Goal: Task Accomplishment & Management: Use online tool/utility

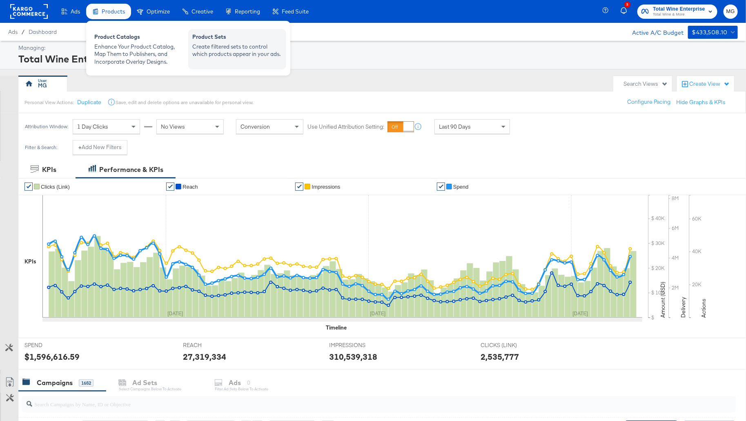
click at [250, 57] on div "Create filtered sets to control which products appear in your ads." at bounding box center [237, 50] width 90 height 15
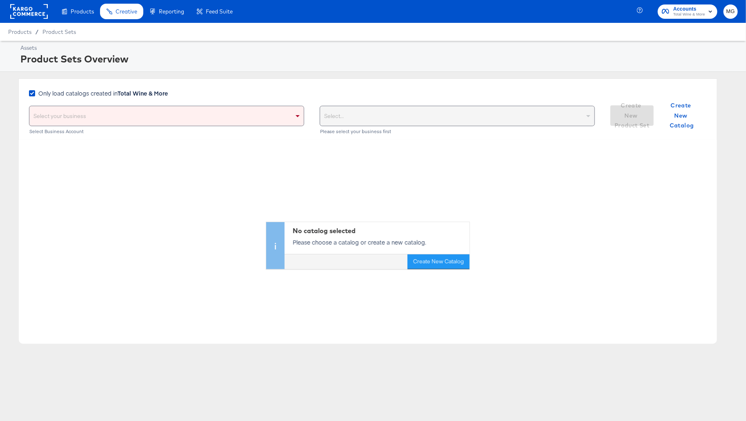
click at [149, 117] on div "Select your business" at bounding box center [166, 116] width 274 height 20
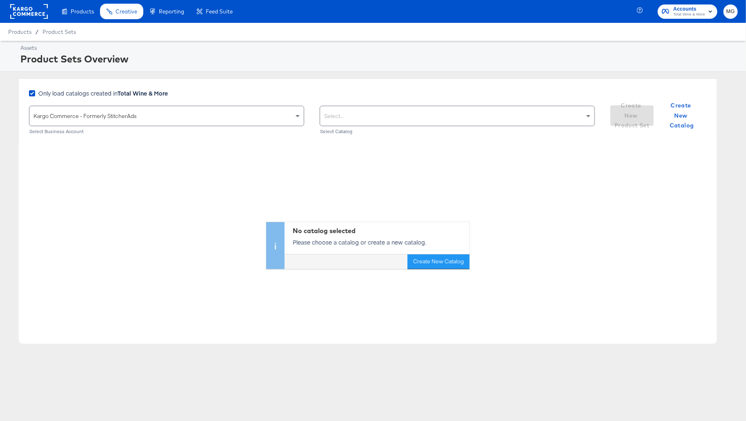
click at [460, 125] on div "Select..." at bounding box center [457, 116] width 275 height 20
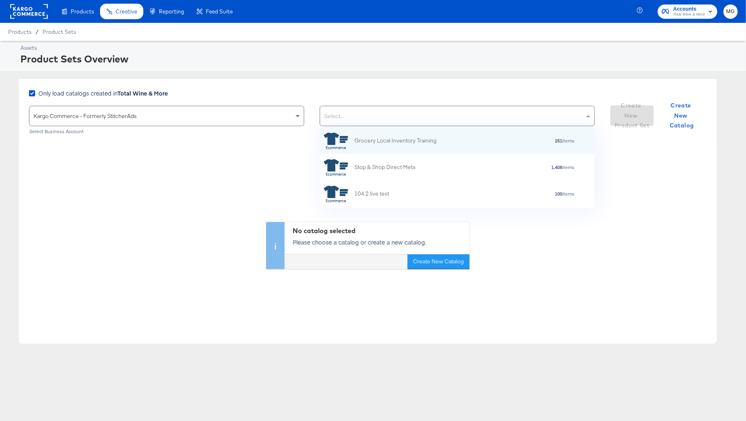
click at [432, 110] on div "Select..." at bounding box center [457, 116] width 274 height 20
type input "total"
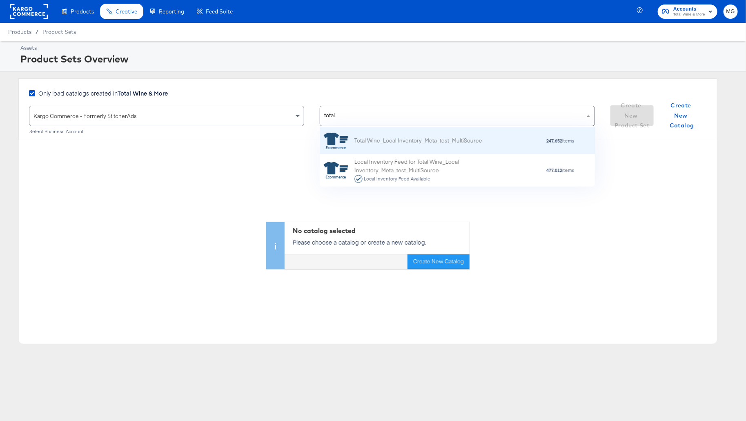
click at [420, 145] on div "Total Wine_Local Inventory_Meta_test_MultiSource" at bounding box center [403, 140] width 158 height 16
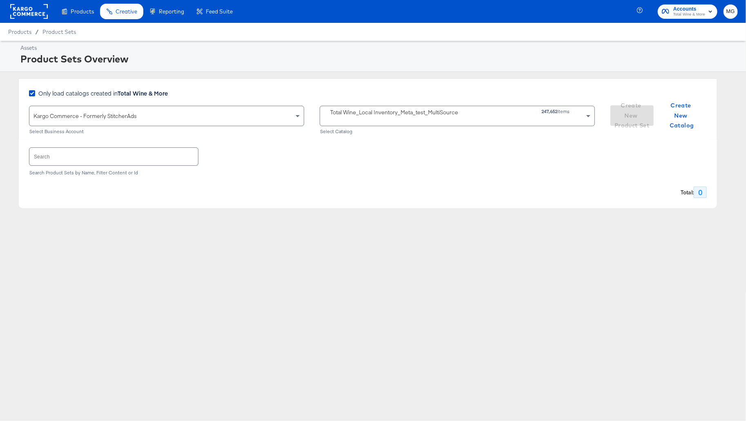
click at [358, 131] on div "Select Catalog" at bounding box center [457, 132] width 275 height 6
click at [549, 114] on strong "247,652" at bounding box center [549, 111] width 16 height 6
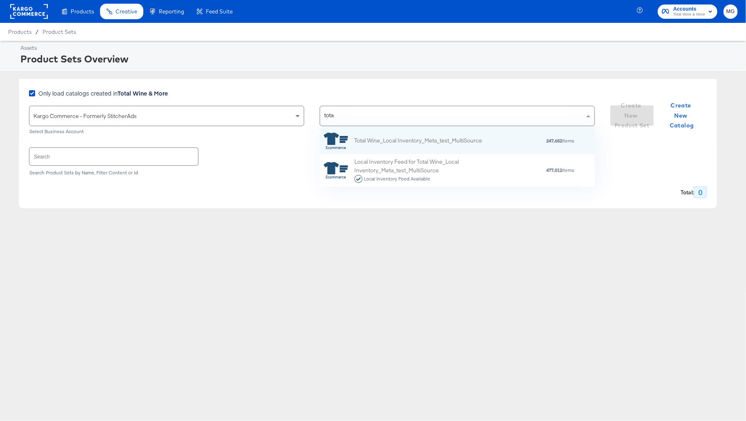
type input "total"
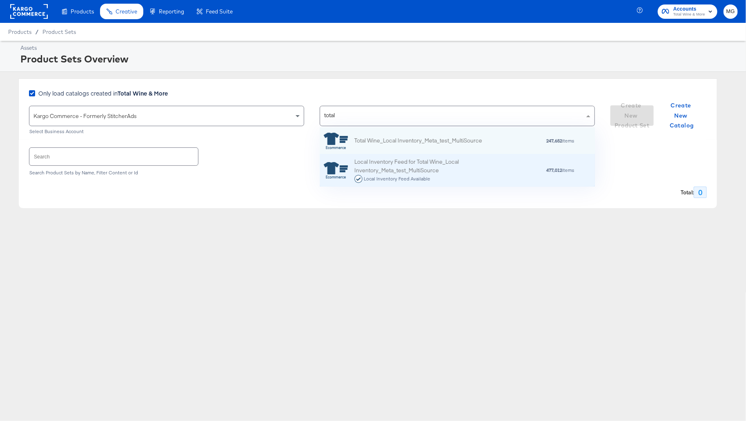
click at [451, 176] on div "Local Inventory Feed Available" at bounding box center [425, 179] width 143 height 8
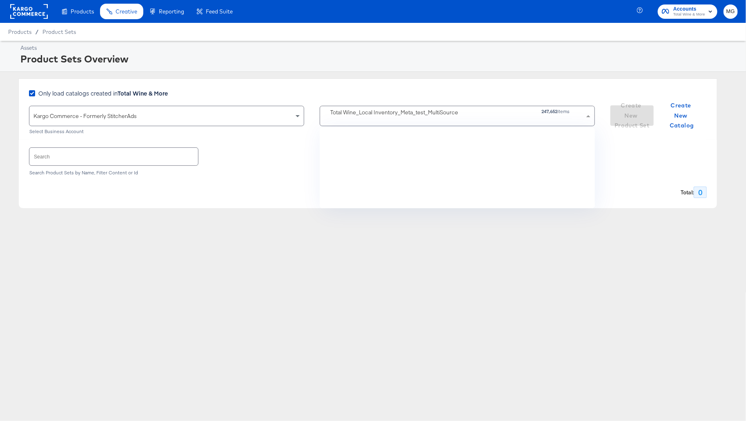
click at [383, 116] on div "Total Wine_Local Inventory_Meta_test_MultiSource" at bounding box center [394, 112] width 128 height 9
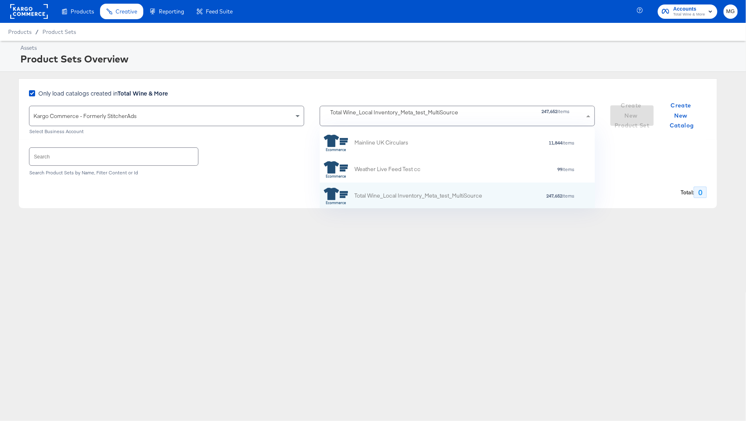
scroll to position [81, 276]
click at [31, 93] on icon at bounding box center [32, 93] width 6 height 6
click at [0, 0] on input "Only load catalogs created in Total Wine & More" at bounding box center [0, 0] width 0 height 0
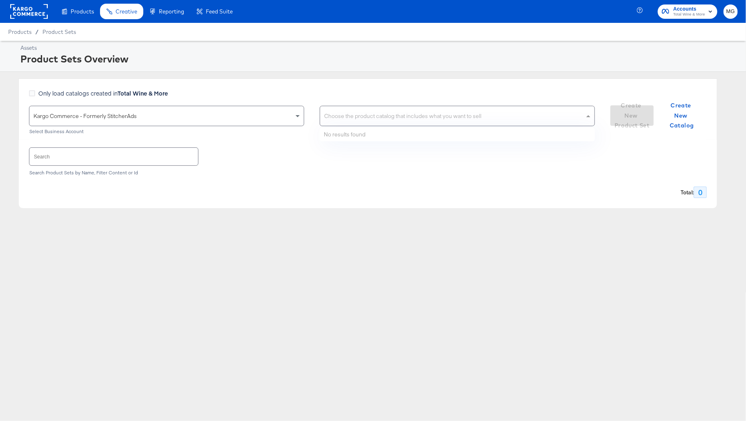
click at [360, 106] on div "Choose the product catalog that includes what you want to sell" at bounding box center [457, 116] width 275 height 20
type input "l"
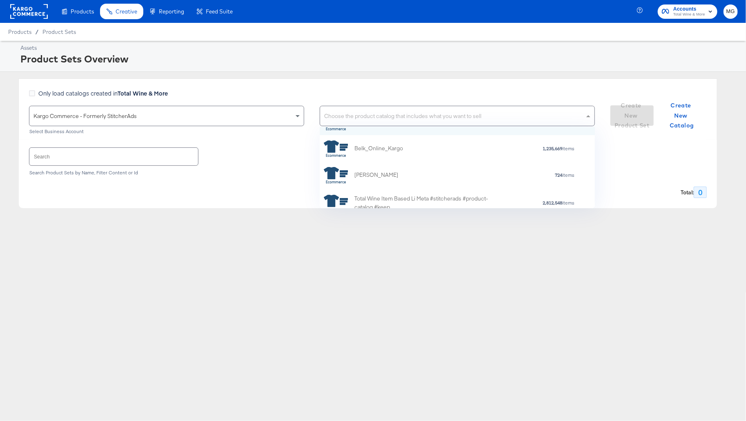
scroll to position [0, 0]
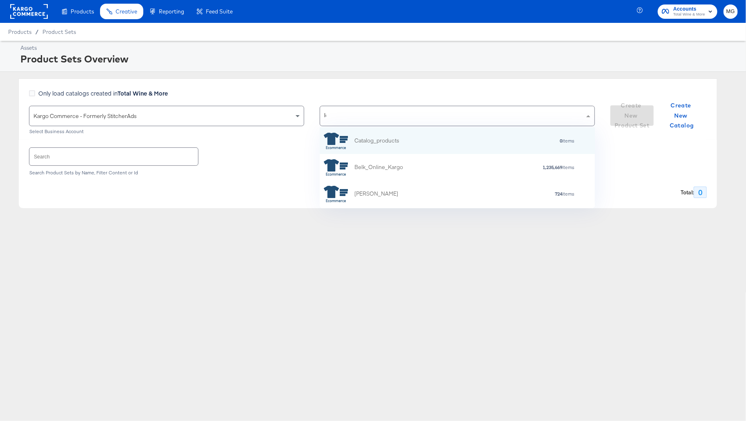
type input "loc"
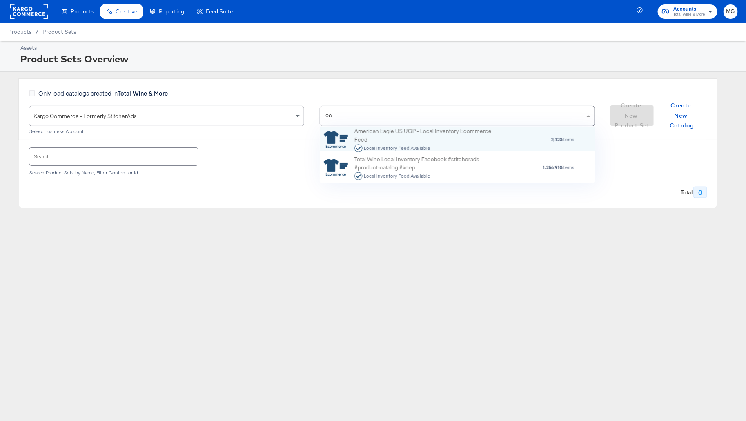
scroll to position [0, 0]
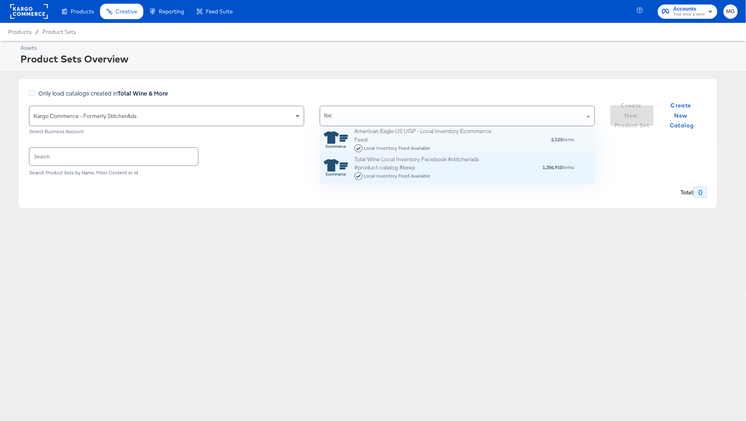
click at [451, 169] on div "Total Wine Local Inventory Facebook #stitcherads #product-catalog #keep Local I…" at bounding box center [425, 167] width 143 height 25
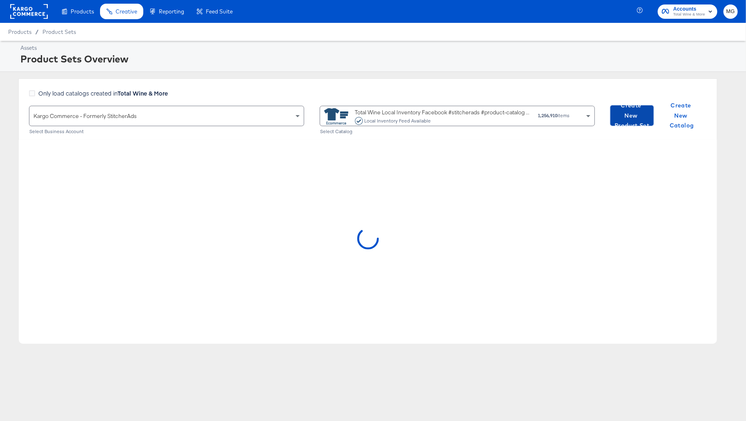
click at [633, 111] on span "Create New Product Set" at bounding box center [632, 115] width 37 height 30
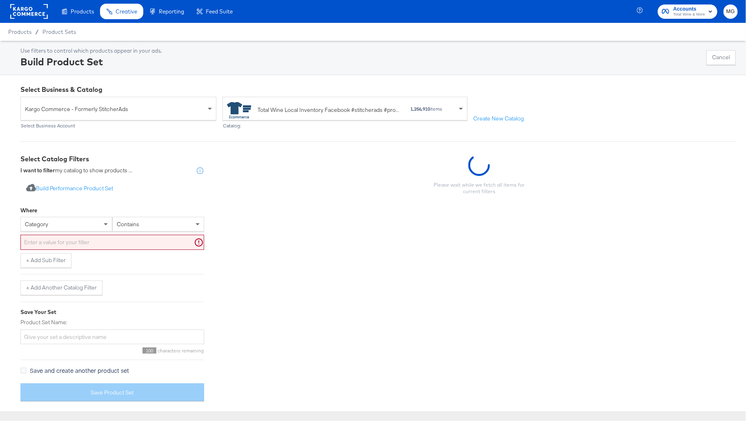
click at [75, 220] on div "category" at bounding box center [66, 224] width 91 height 14
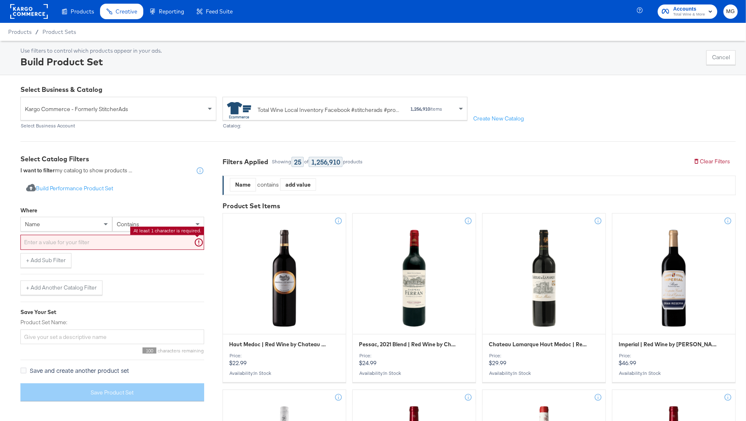
click at [120, 241] on input "text" at bounding box center [112, 242] width 184 height 15
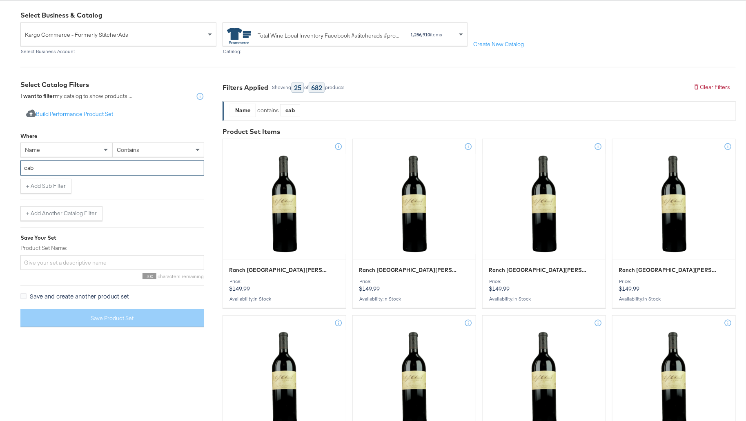
scroll to position [94, 0]
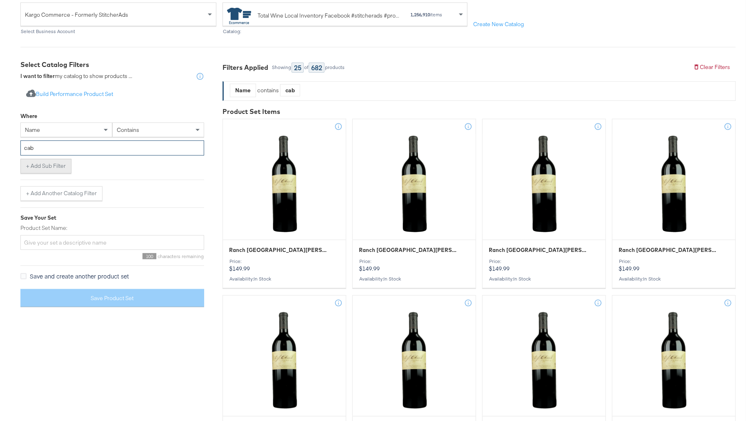
type input "cab"
click at [50, 168] on button "+ Add Sub Filter" at bounding box center [45, 166] width 51 height 15
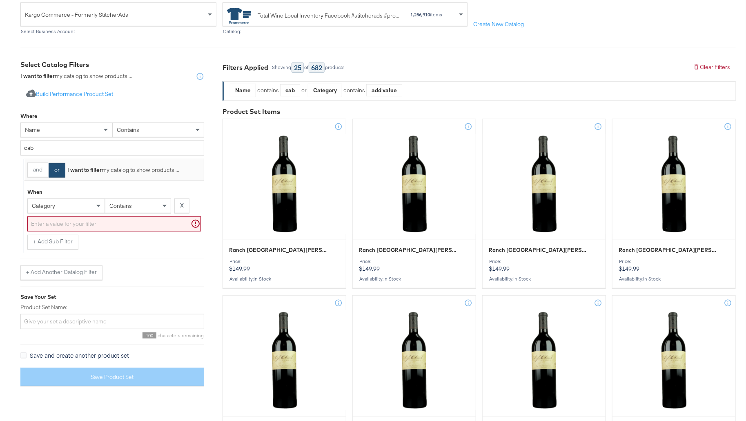
click at [57, 211] on div "category" at bounding box center [66, 206] width 77 height 14
click at [122, 201] on div "is" at bounding box center [137, 206] width 65 height 14
click at [105, 227] on input "0.00" at bounding box center [114, 223] width 174 height 15
click at [91, 223] on input "0.00" at bounding box center [114, 223] width 174 height 15
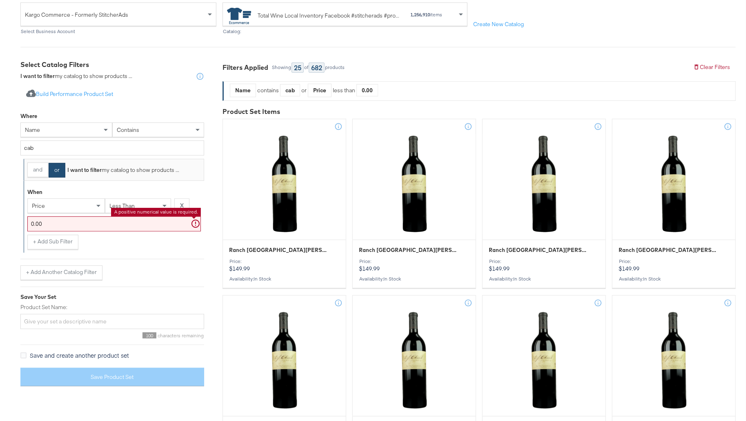
click at [91, 223] on input "0.00" at bounding box center [114, 223] width 174 height 15
type input "25.00"
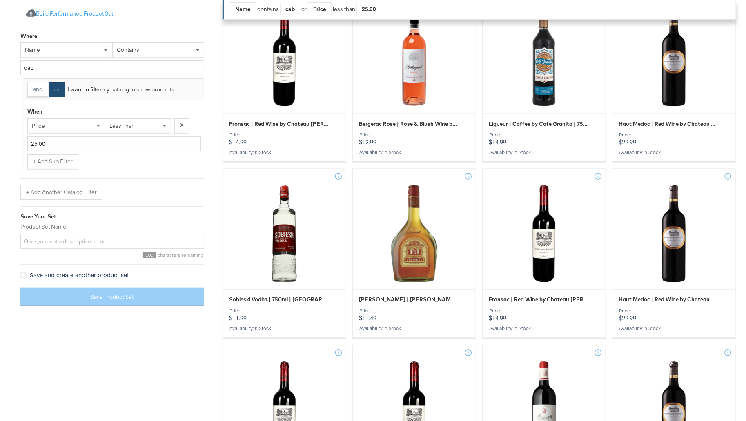
scroll to position [489, 0]
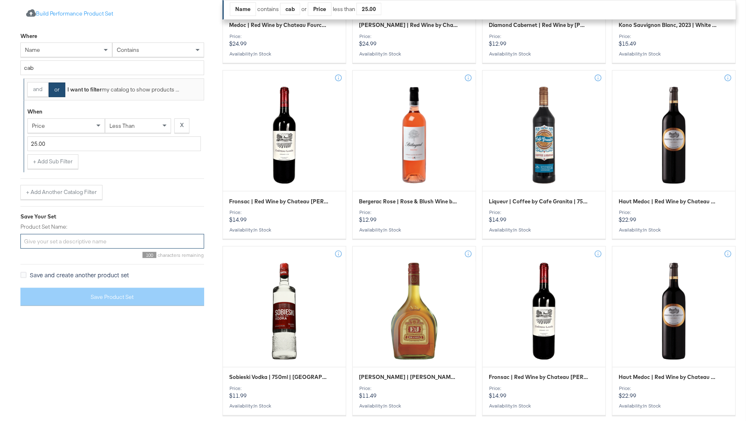
click at [96, 239] on input "Product Set Name:" at bounding box center [112, 241] width 184 height 15
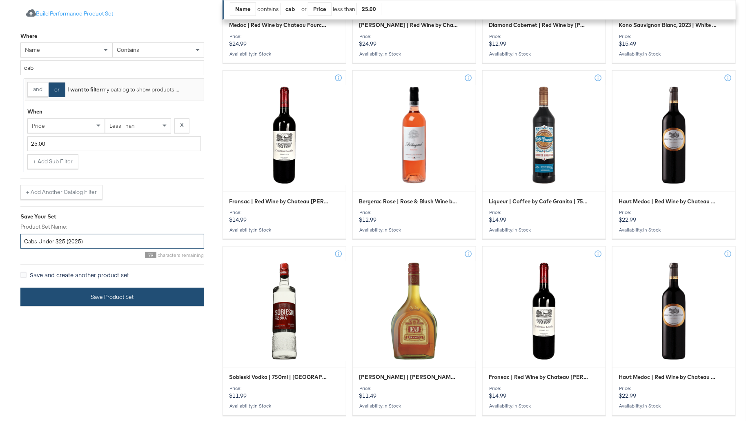
type input "Cabs Under $25 (2025)"
click at [100, 296] on button "Save Product Set" at bounding box center [112, 297] width 184 height 18
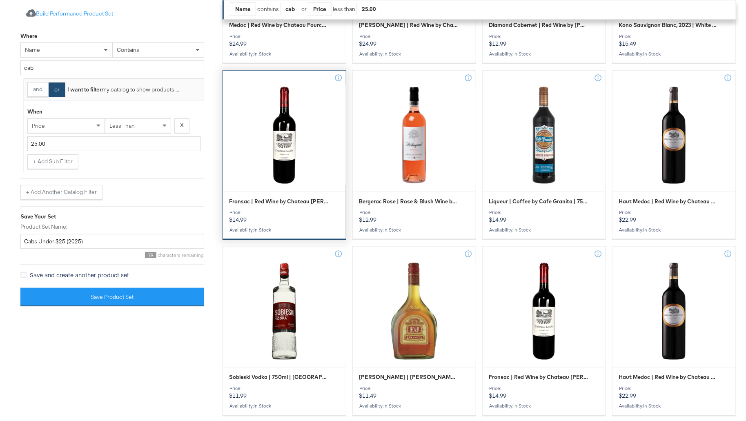
scroll to position [0, 0]
